Goal: Transaction & Acquisition: Book appointment/travel/reservation

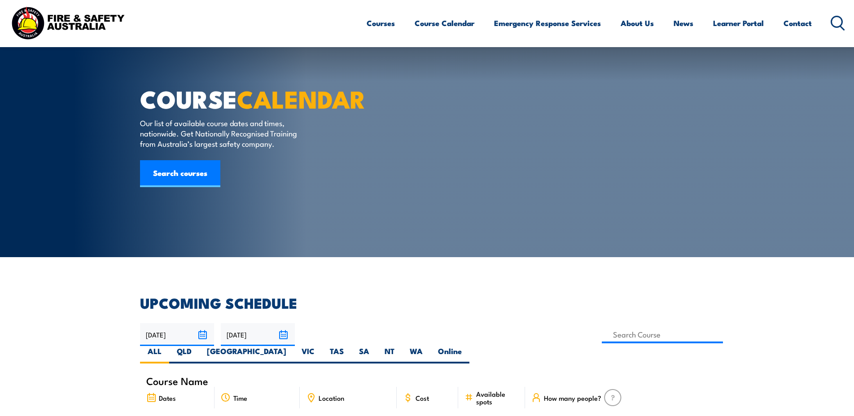
select select "7"
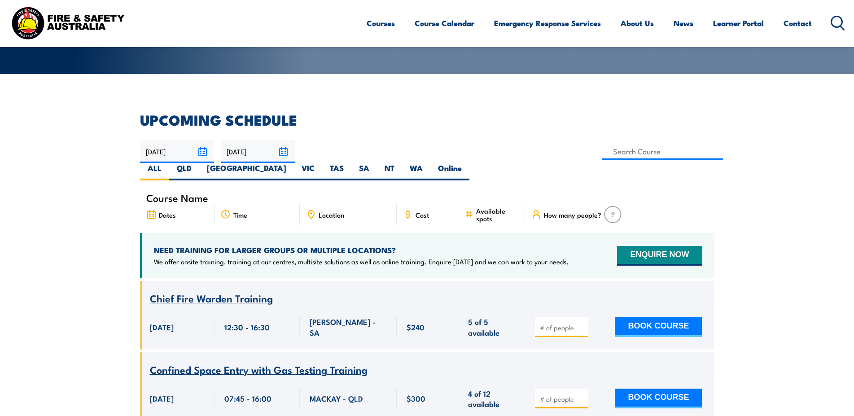
scroll to position [183, 0]
click at [204, 154] on input "[DATE]" at bounding box center [177, 151] width 74 height 23
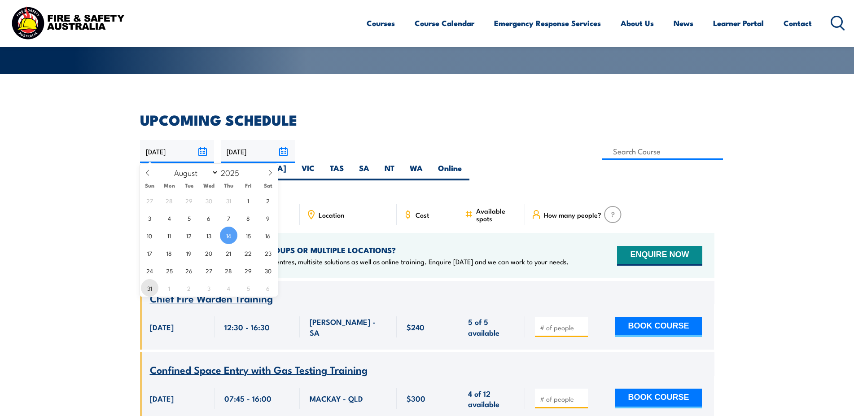
click at [150, 290] on span "31" at bounding box center [150, 288] width 18 height 18
type input "[DATE]"
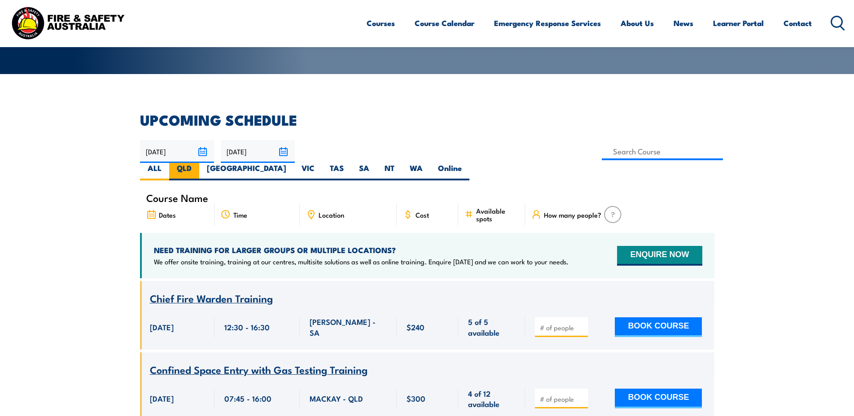
click at [199, 163] on label "QLD" at bounding box center [184, 172] width 30 height 18
click at [197, 163] on input "QLD" at bounding box center [195, 166] width 6 height 6
radio input "true"
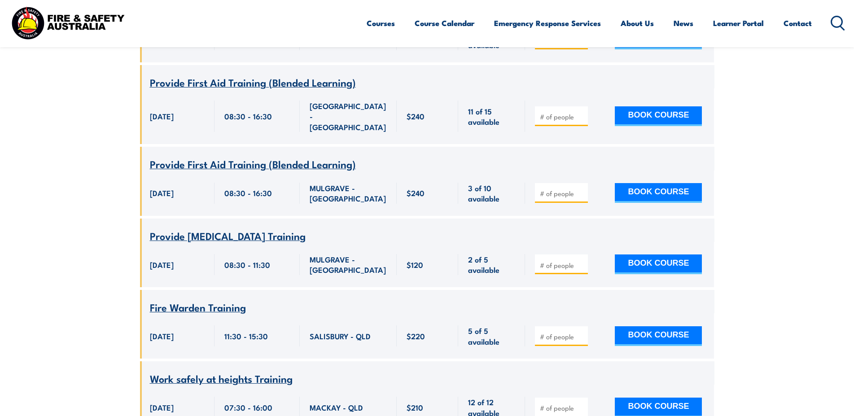
scroll to position [1441, 0]
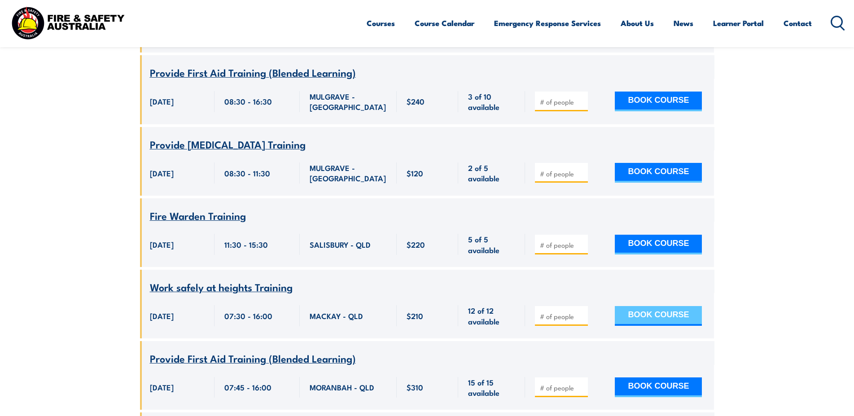
click at [640, 306] on button "BOOK COURSE" at bounding box center [658, 316] width 87 height 20
type input "1"
click at [640, 306] on button "BOOK COURSE" at bounding box center [658, 316] width 87 height 20
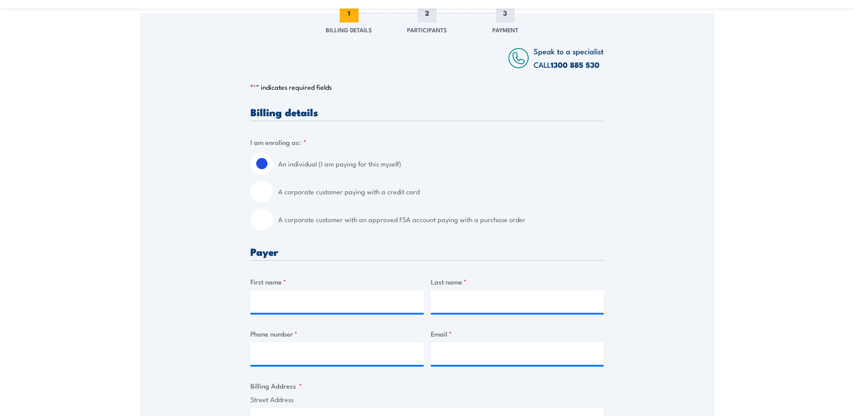
scroll to position [183, 0]
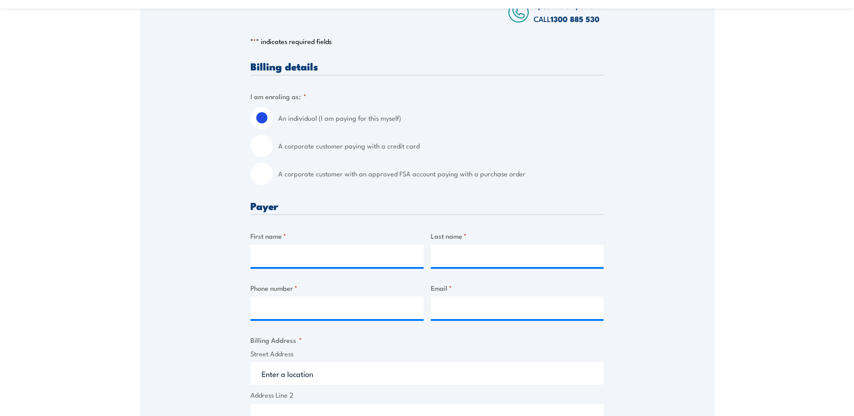
click at [266, 178] on input "A corporate customer with an approved FSA account paying with a purchase order" at bounding box center [261, 173] width 22 height 22
radio input "true"
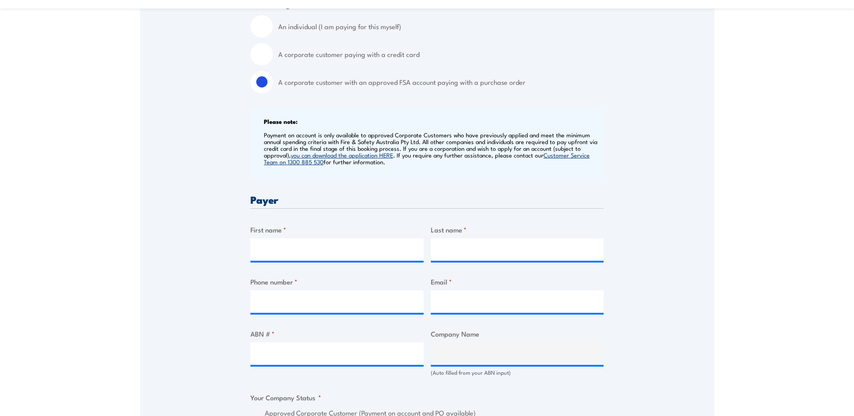
scroll to position [320, 0]
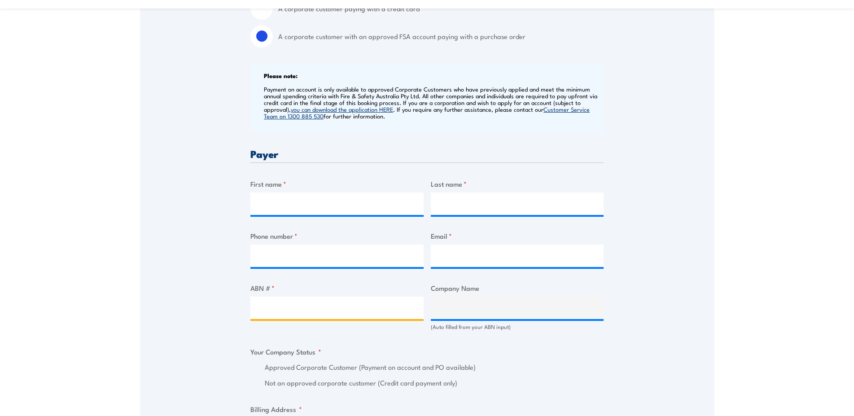
click at [310, 310] on input "ABN # *" at bounding box center [336, 308] width 173 height 22
type input "51078624281"
type input "EMECO INTERNATIONAL PTY LIMITED"
radio input "true"
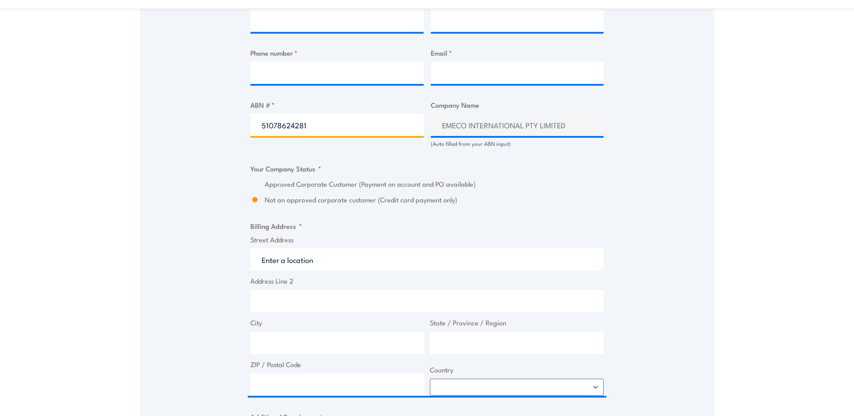
scroll to position [549, 0]
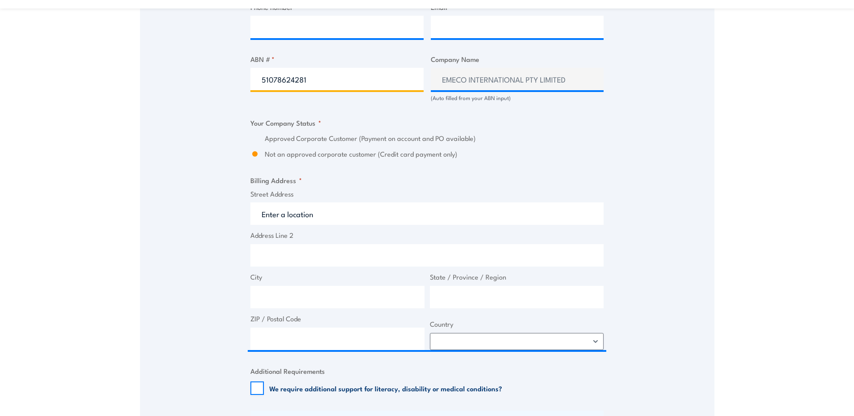
type input "51078624281"
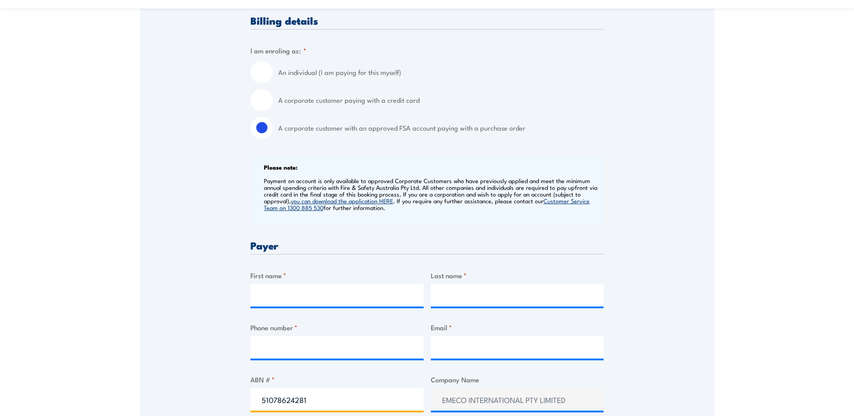
scroll to position [183, 0]
